Goal: Information Seeking & Learning: Learn about a topic

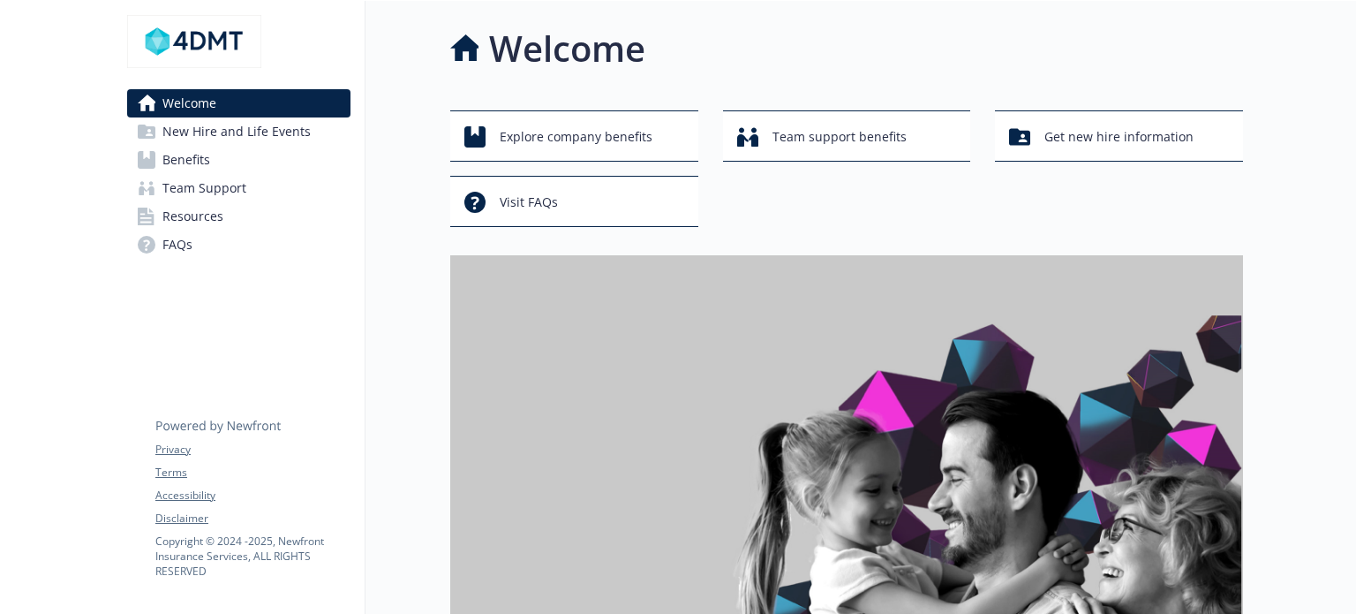
click at [201, 162] on span "Benefits" at bounding box center [186, 160] width 48 height 28
